Goal: Information Seeking & Learning: Learn about a topic

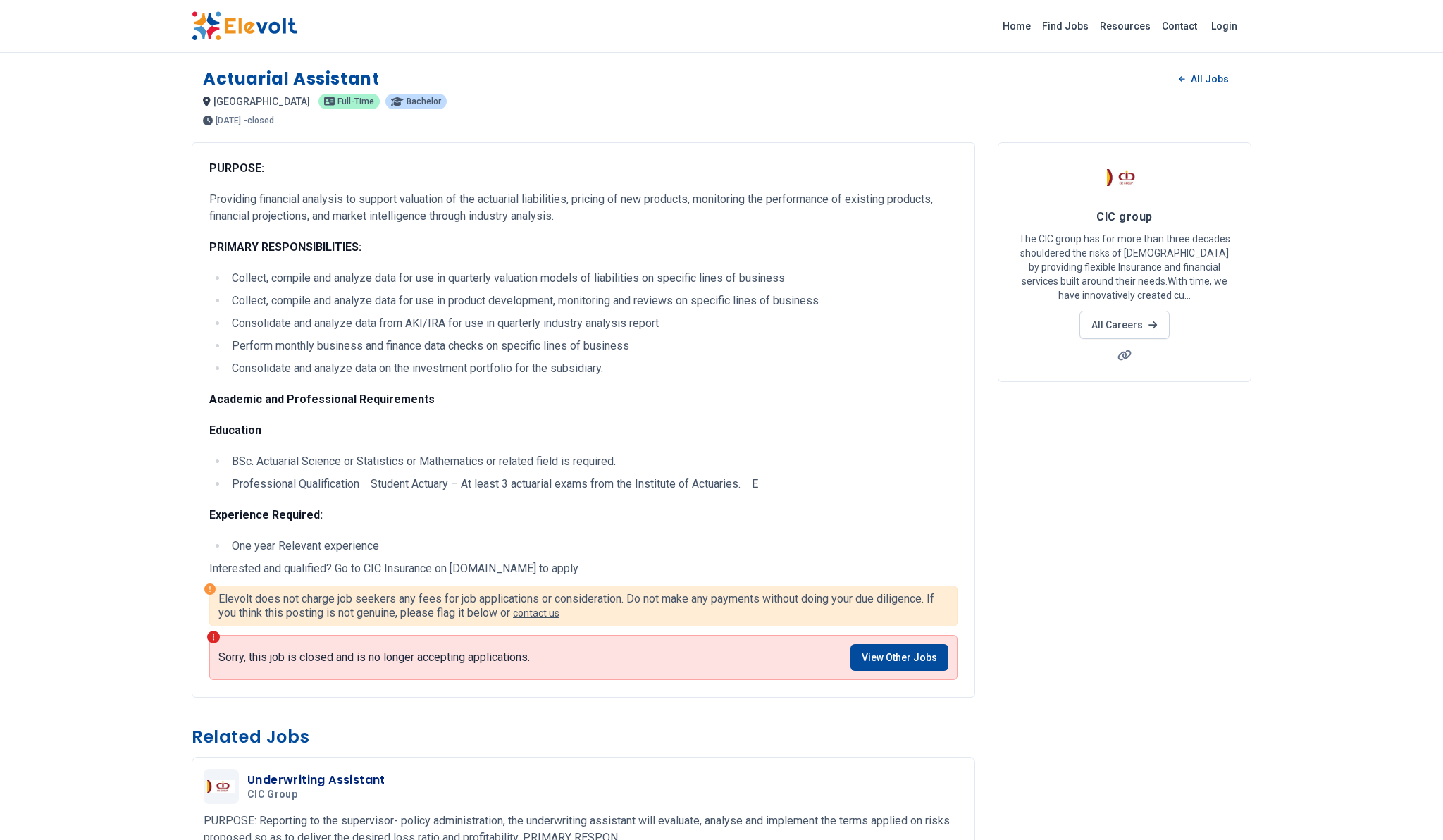
click at [479, 431] on p "Education" at bounding box center [583, 430] width 748 height 17
click at [384, 607] on p "Elevolt does not charge job seekers any fees for job applications or considerat…" at bounding box center [583, 606] width 729 height 28
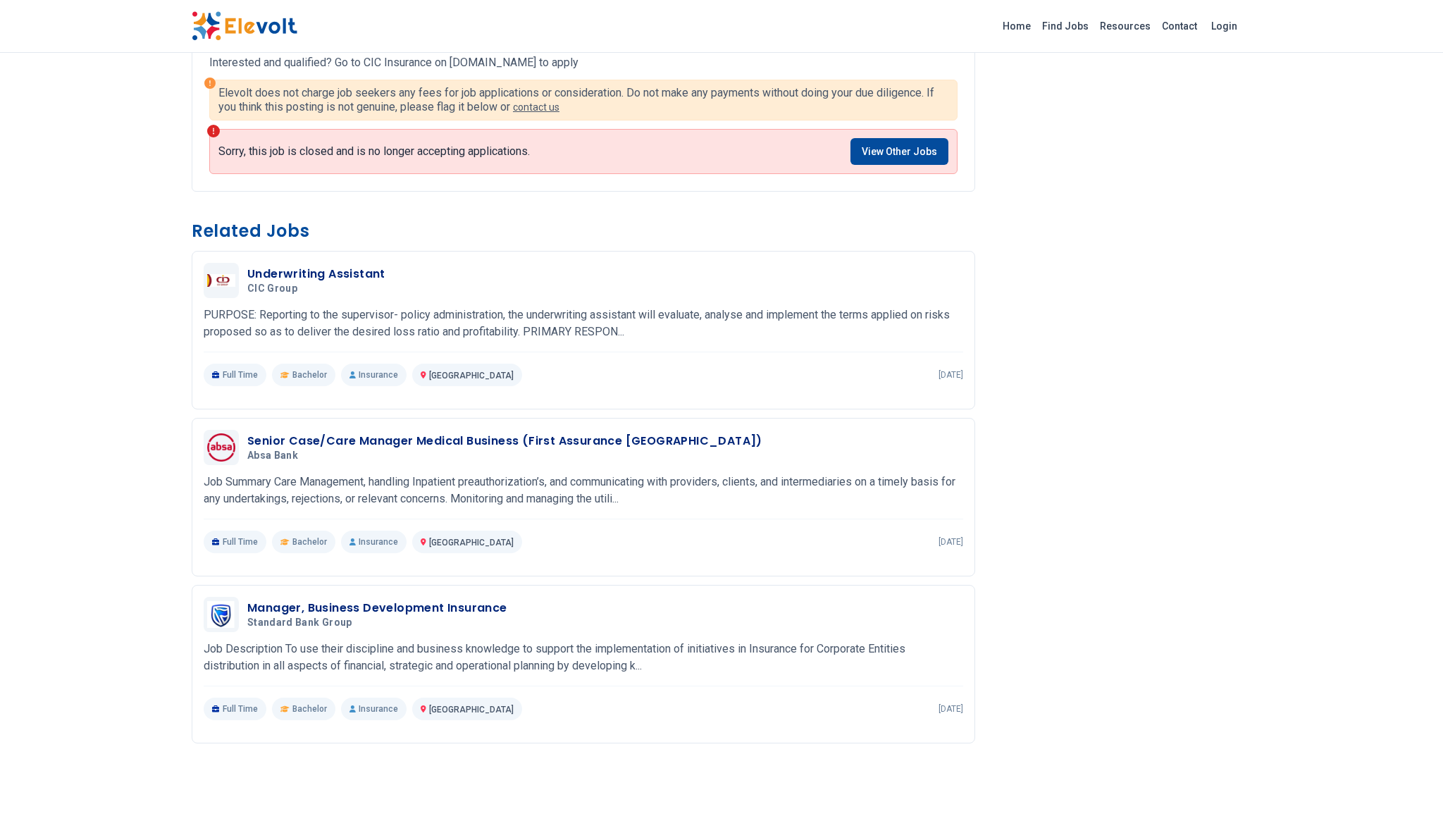
scroll to position [519, 0]
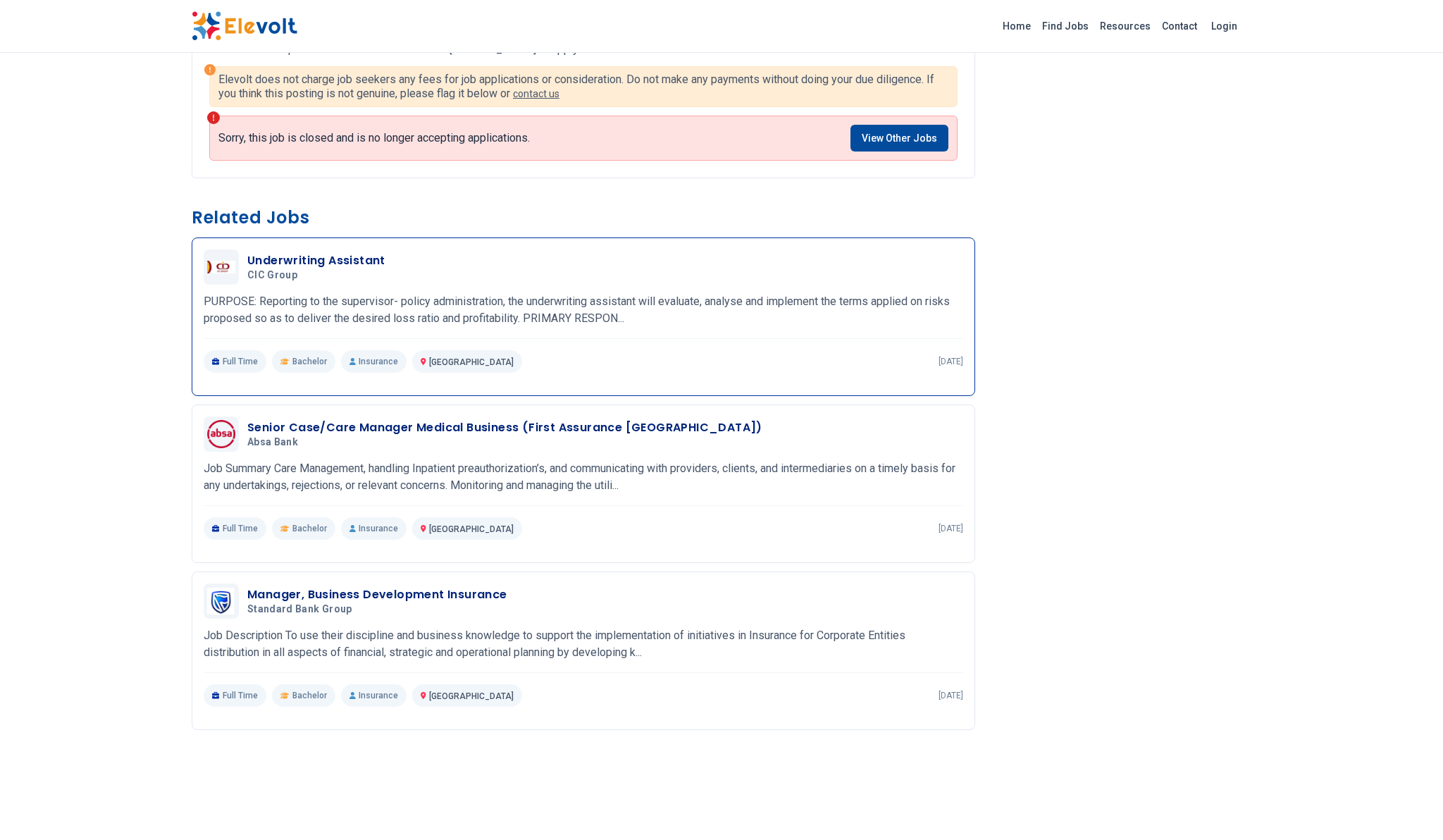
click at [333, 267] on h3 "Underwriting Assistant" at bounding box center [316, 260] width 138 height 17
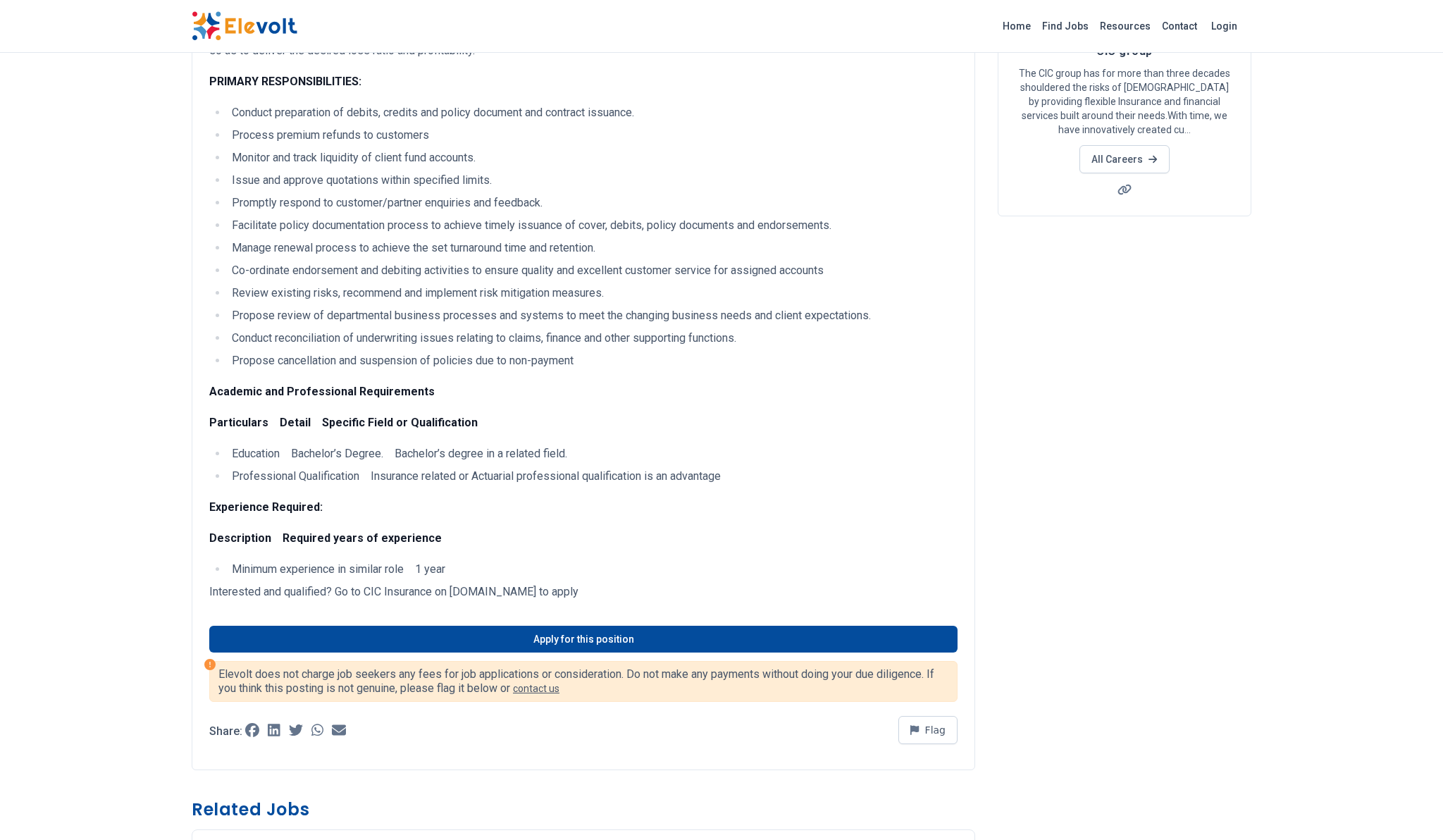
scroll to position [169, 0]
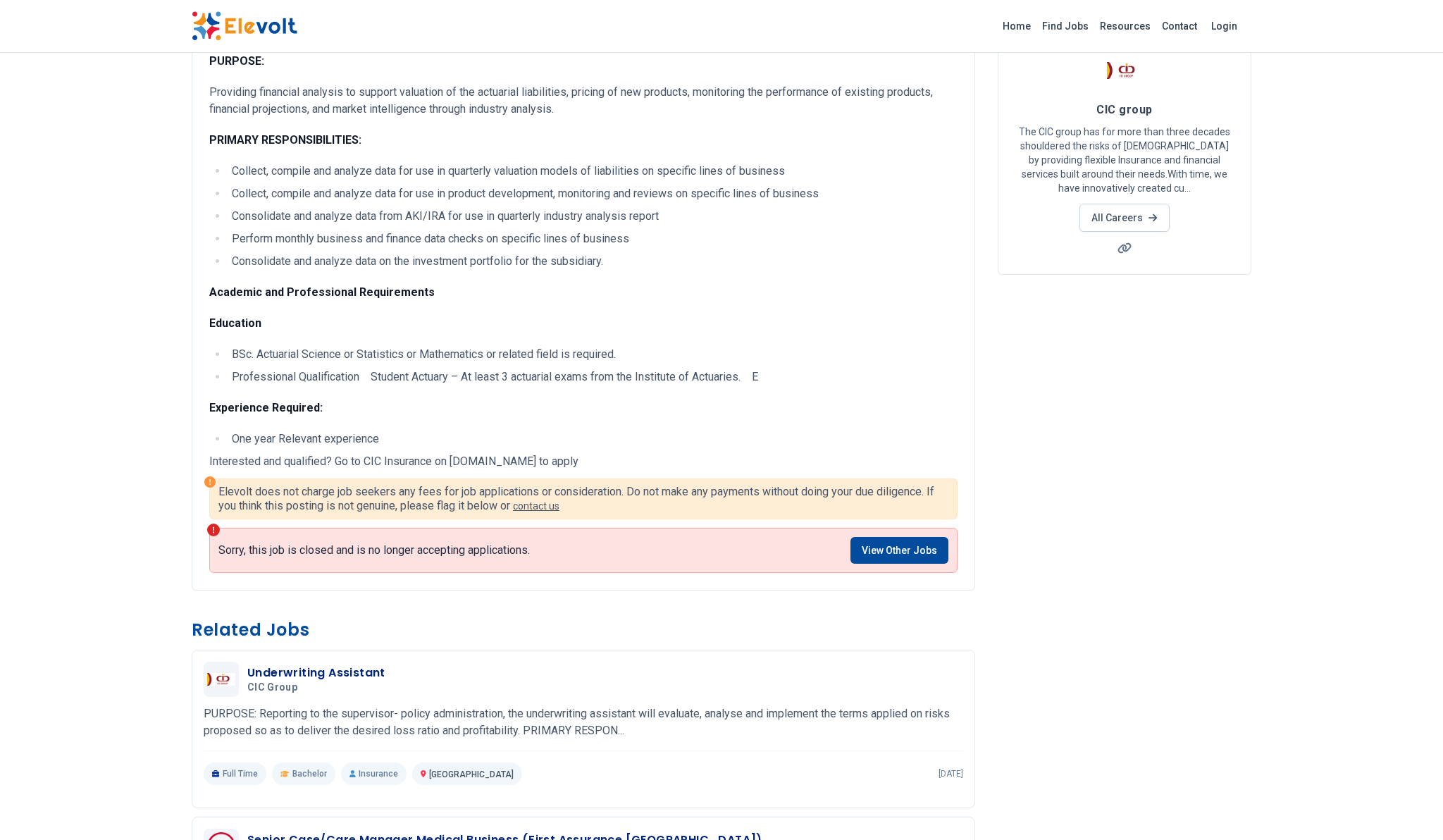
scroll to position [105, 0]
